Goal: Information Seeking & Learning: Find specific fact

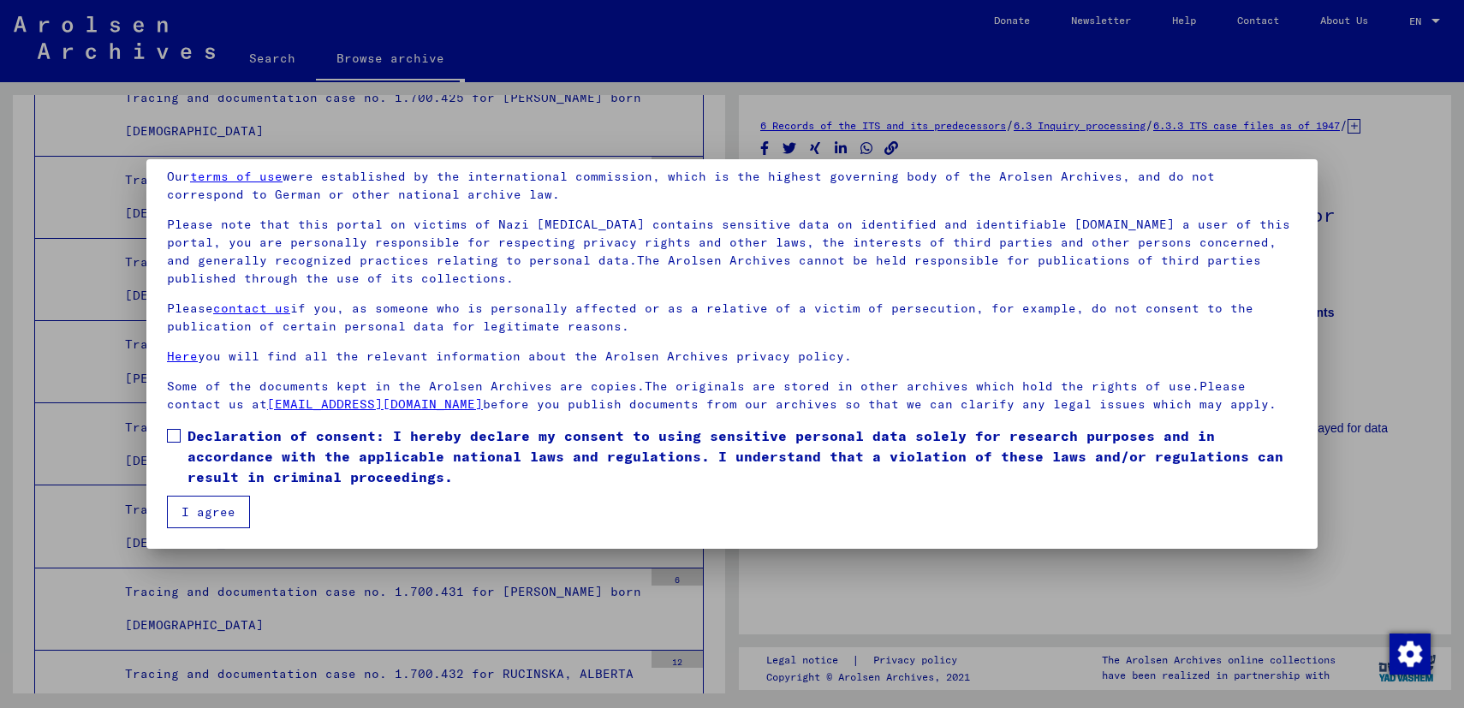
scroll to position [69, 0]
click at [176, 432] on span at bounding box center [174, 436] width 14 height 14
click at [210, 498] on button "I agree" at bounding box center [208, 512] width 83 height 33
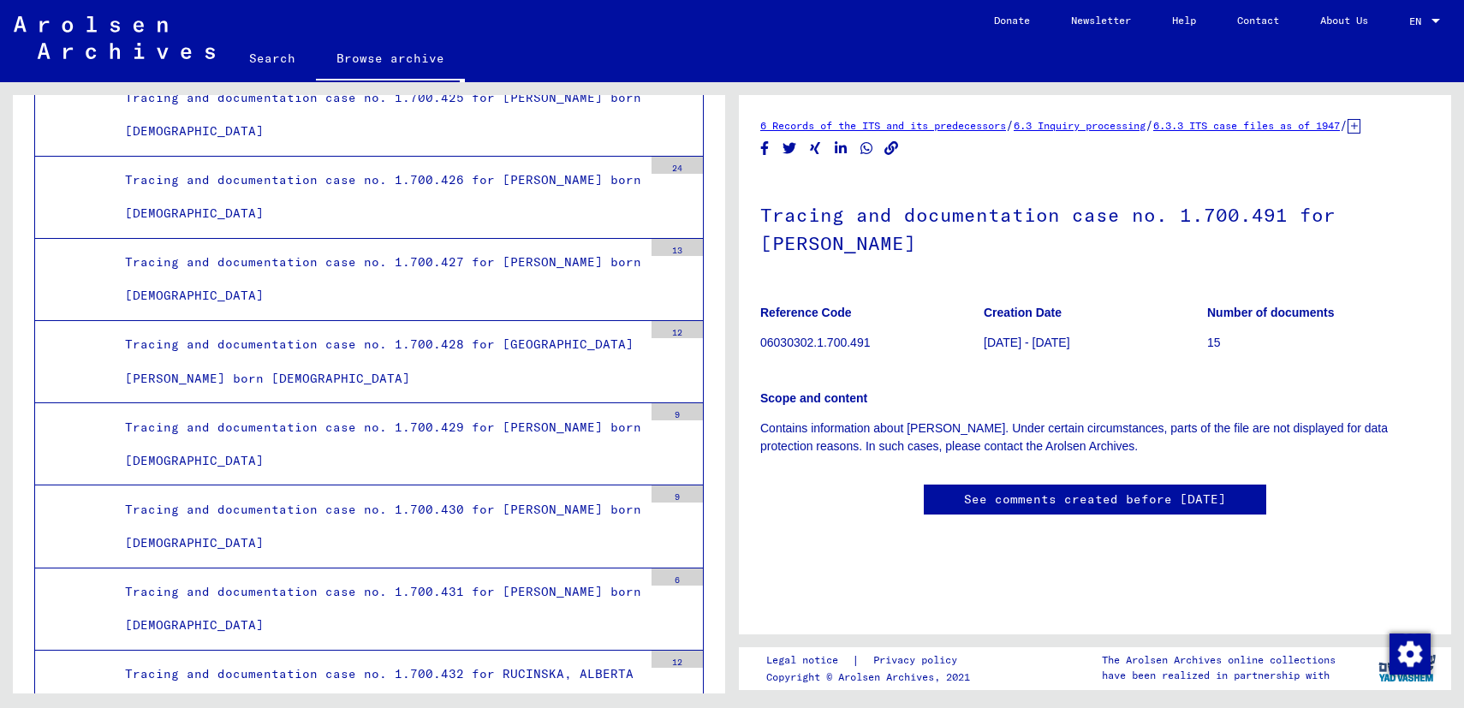
scroll to position [499, 0]
click at [1236, 23] on link "Contact" at bounding box center [1258, 20] width 83 height 41
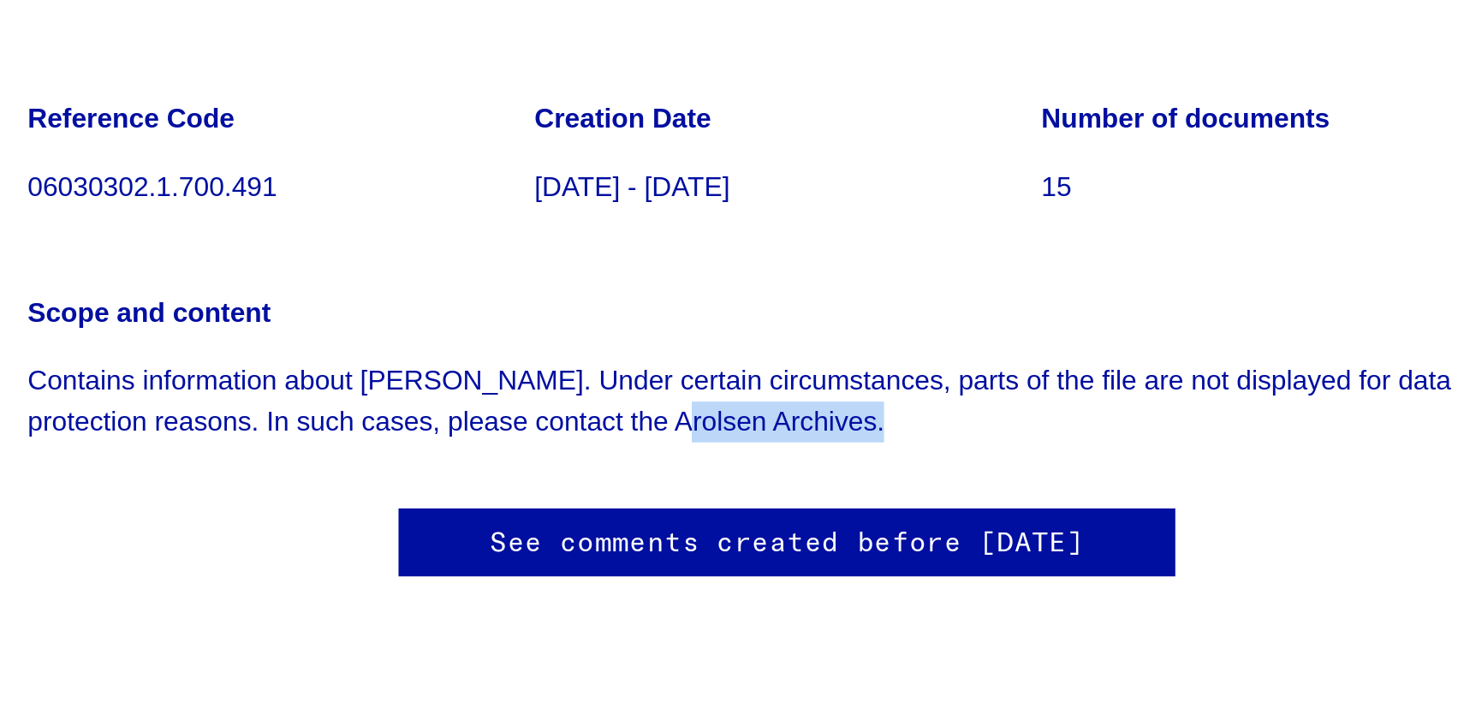
drag, startPoint x: 296, startPoint y: 206, endPoint x: 387, endPoint y: 207, distance: 90.8
click at [760, 420] on p "Contains information about MÜLLER, LEIFUR. Under certain circumstances, parts o…" at bounding box center [1095, 438] width 670 height 36
copy p "Arolsen Archives"
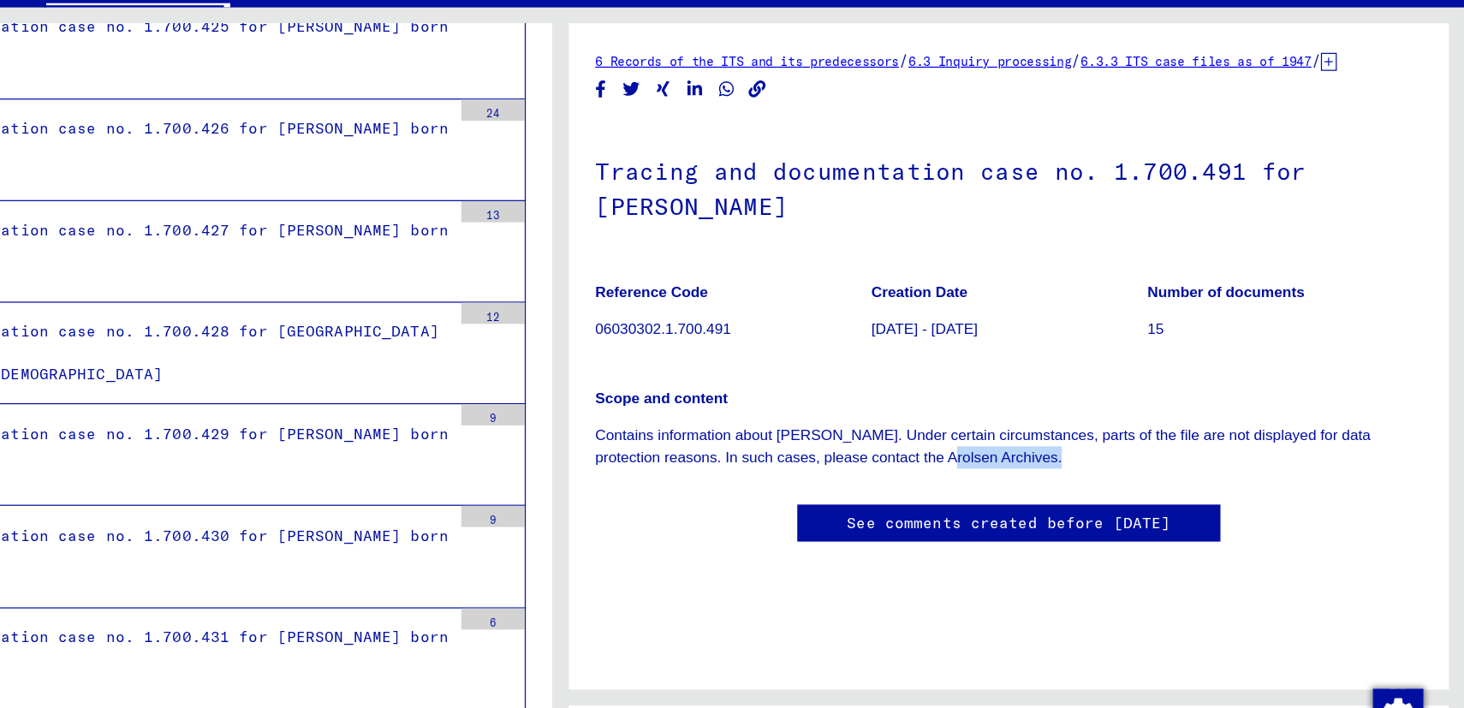
scroll to position [499, 0]
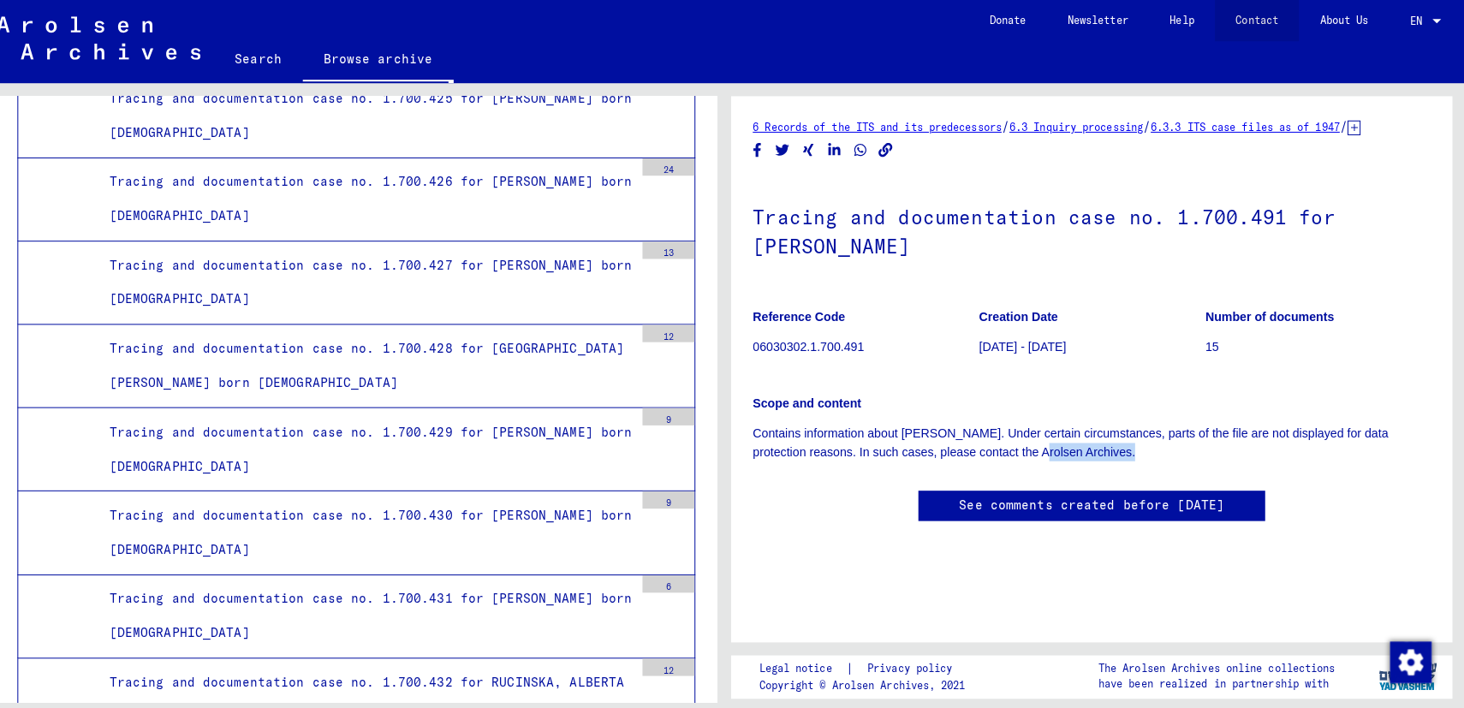
click at [1226, 10] on link "Contact" at bounding box center [1258, 20] width 83 height 41
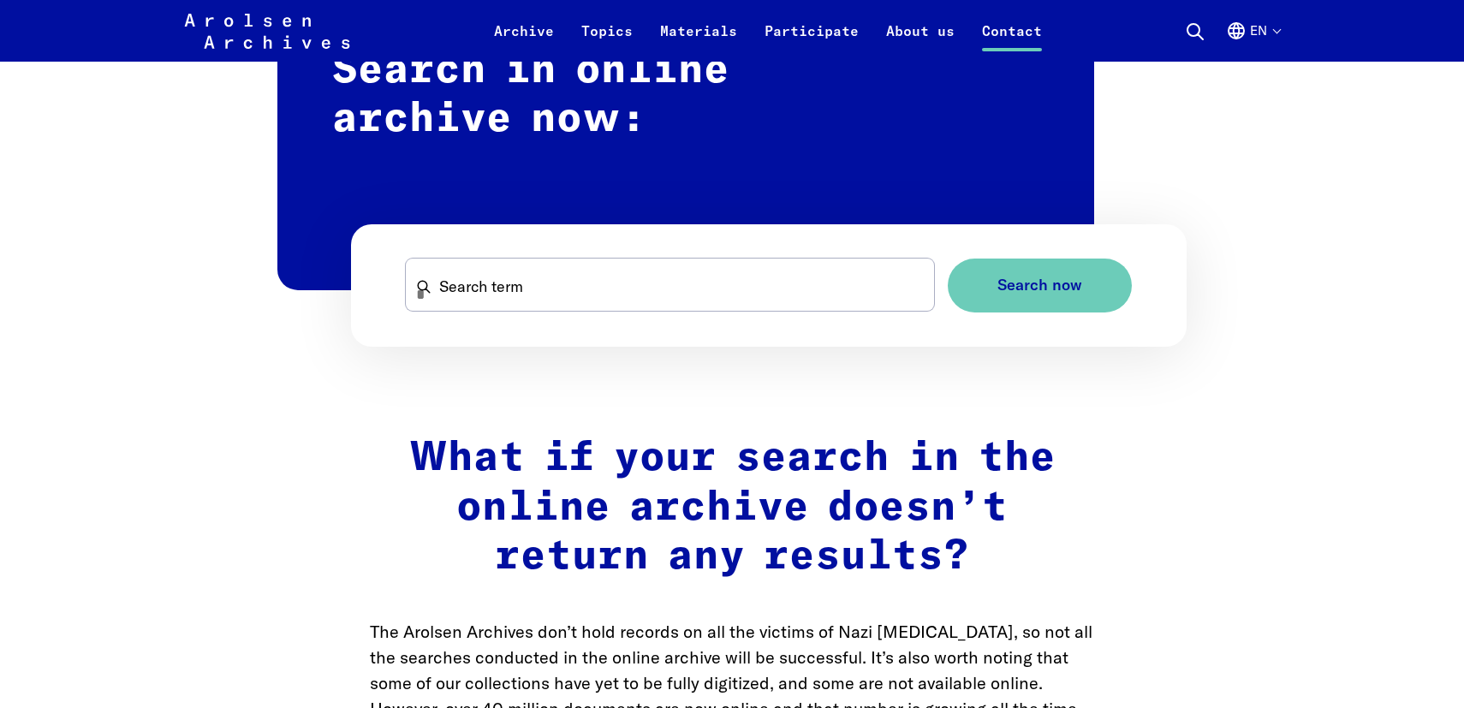
scroll to position [1630, 0]
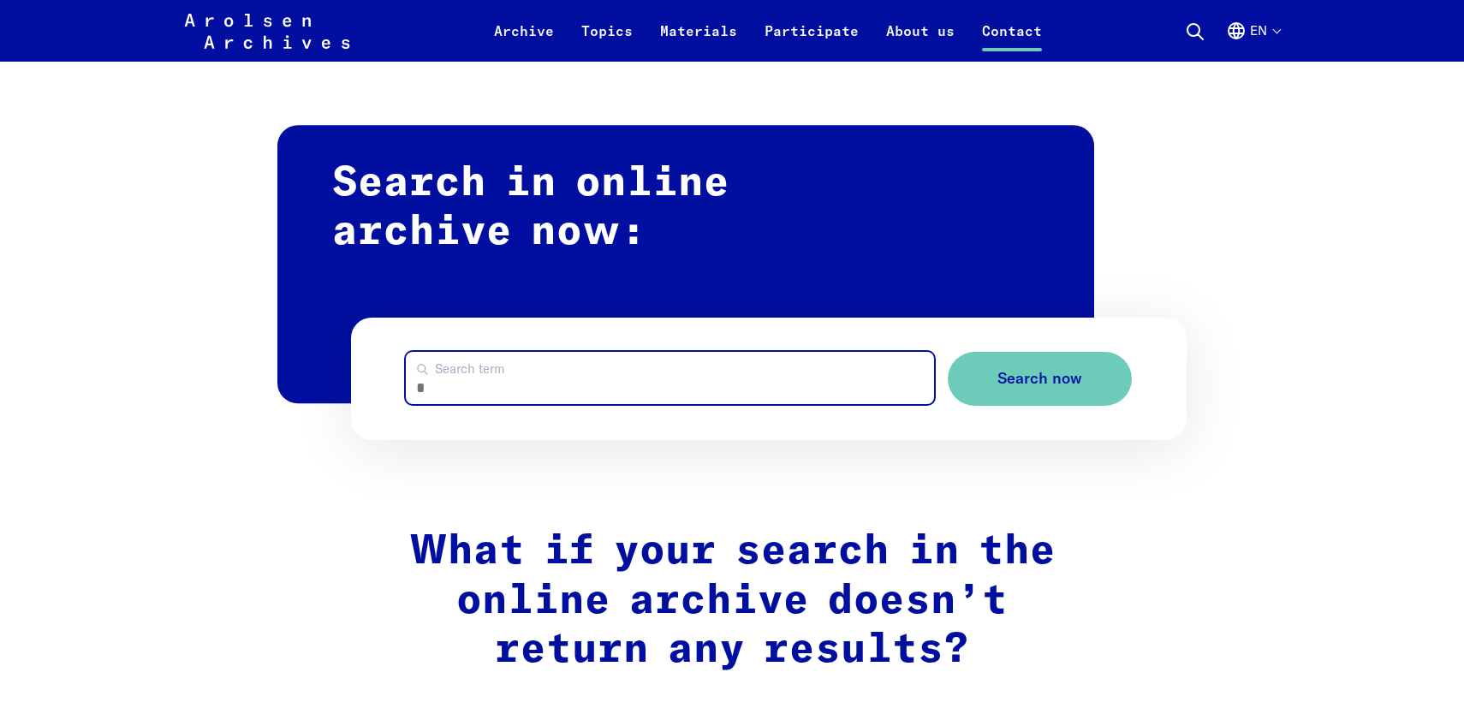
click at [663, 352] on input "Search term" at bounding box center [670, 378] width 529 height 52
type input "**********"
click at [1040, 352] on button "Search now" at bounding box center [1040, 379] width 184 height 54
